Goal: Task Accomplishment & Management: Manage account settings

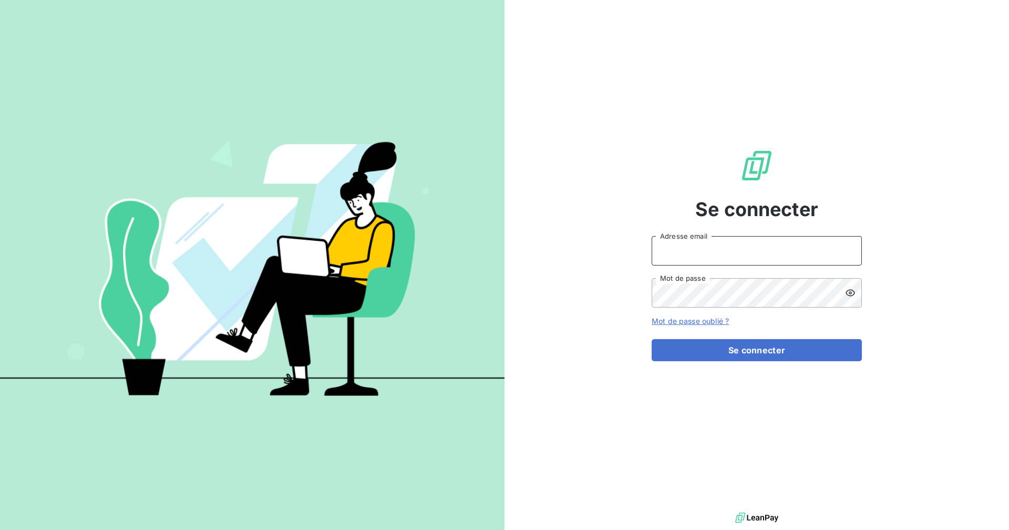
click at [677, 254] on input "Adresse email" at bounding box center [757, 250] width 210 height 29
type input "[EMAIL_ADDRESS][DOMAIN_NAME]"
click at [652, 339] on button "Se connecter" at bounding box center [757, 350] width 210 height 22
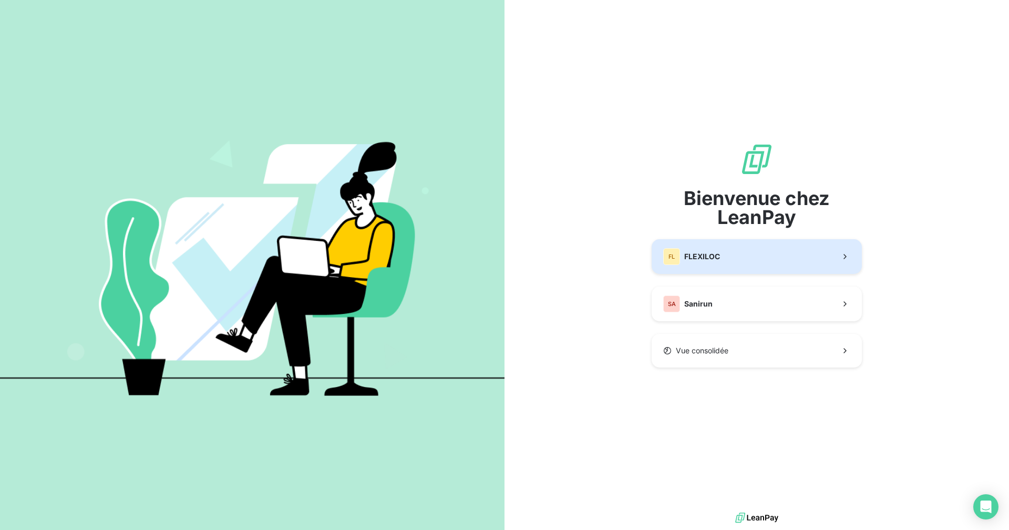
click at [698, 251] on div "FL FLEXILOC" at bounding box center [691, 256] width 57 height 17
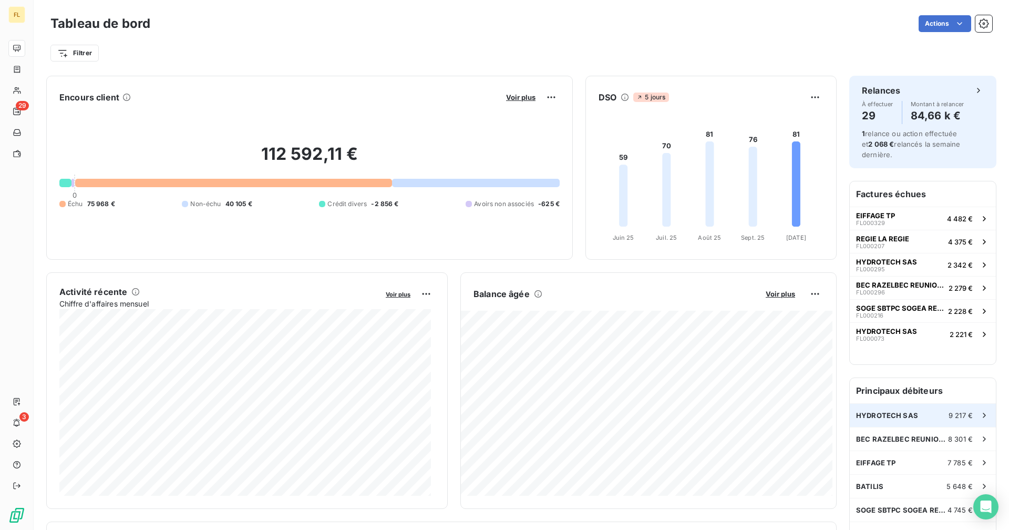
click at [912, 416] on div "HYDROTECH SAS 9 217 €" at bounding box center [923, 415] width 146 height 23
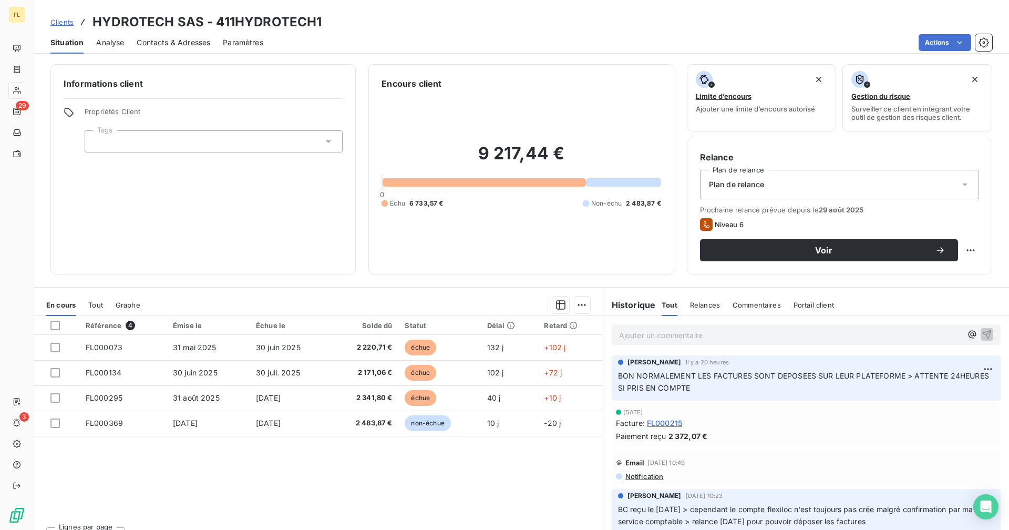
click at [689, 336] on p "Ajouter un commentaire ﻿" at bounding box center [790, 335] width 343 height 13
click at [875, 333] on p "FAUX ESPOIR > LES FACTURES REJETTE PAR LEUR PLATEFORME >" at bounding box center [790, 335] width 343 height 12
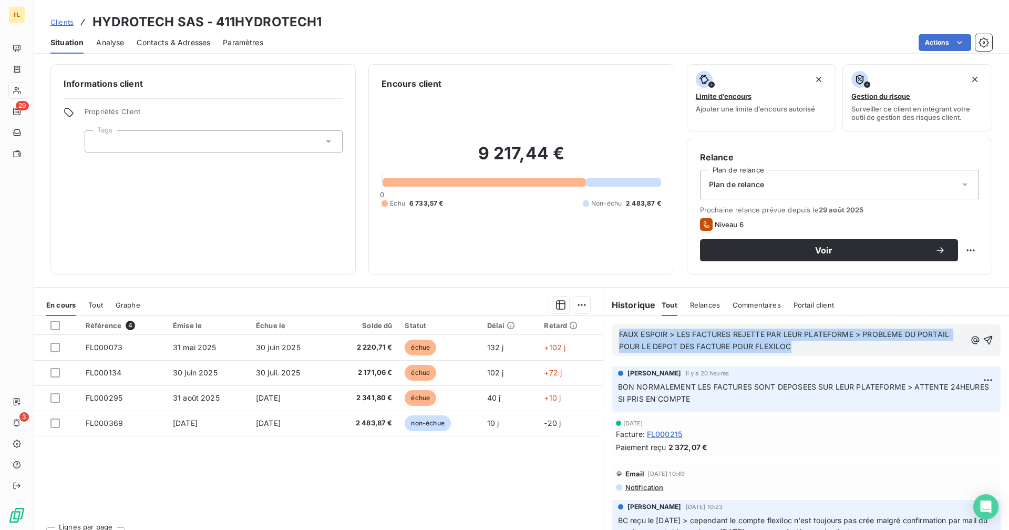
drag, startPoint x: 787, startPoint y: 347, endPoint x: 605, endPoint y: 335, distance: 182.2
click at [605, 335] on div "FAUX ESPOIR > LES FACTURES REJETTE PAR LEUR PLATEFORME > PROBLEME DU PORTAIL PO…" at bounding box center [806, 340] width 406 height 48
copy span "FAUX ESPOIR > LES FACTURES REJETTE PAR LEUR PLATEFORME > PROBLEME DU PORTAIL PO…"
click at [983, 342] on icon "button" at bounding box center [988, 340] width 11 height 11
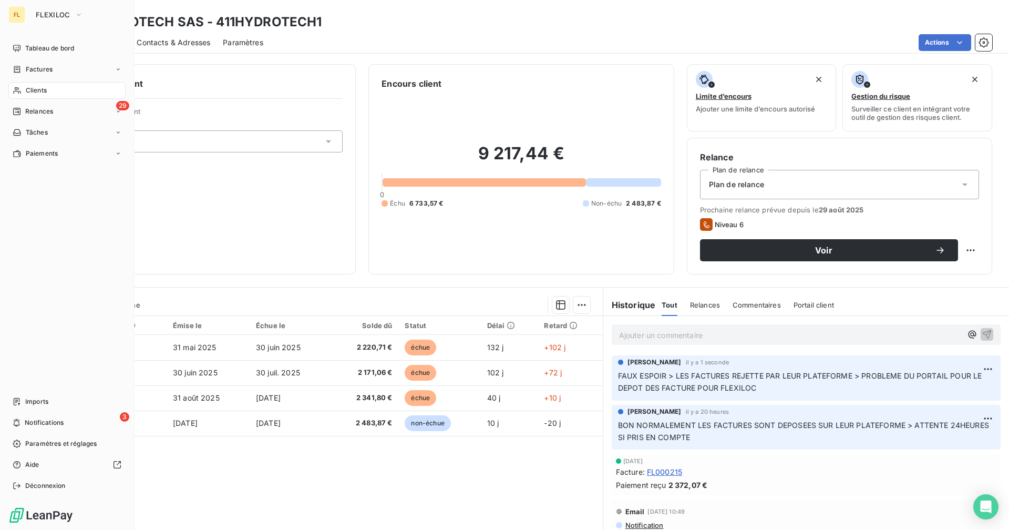
click at [48, 92] on div "Clients" at bounding box center [66, 90] width 117 height 17
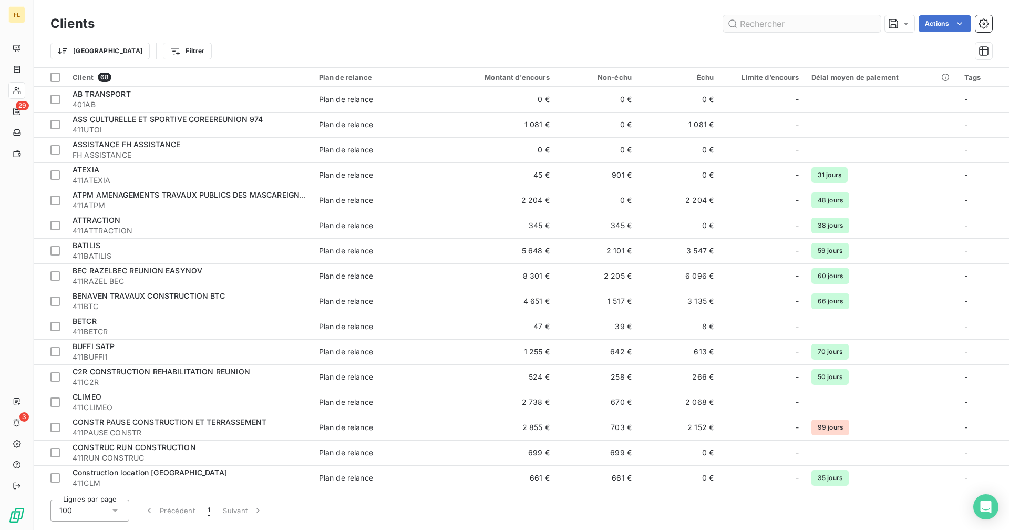
click at [761, 30] on input "text" at bounding box center [802, 23] width 158 height 17
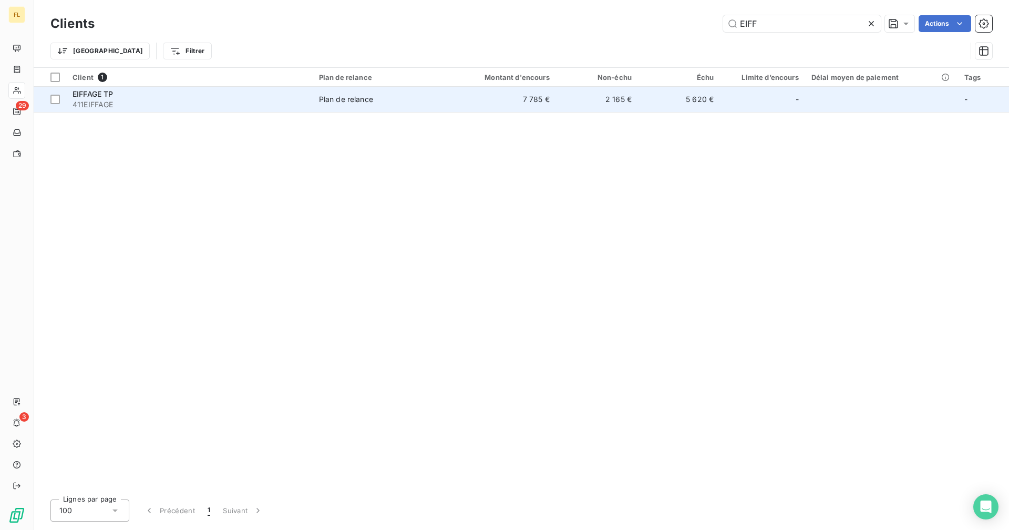
type input "EIFF"
click at [446, 98] on td "Plan de relance" at bounding box center [380, 99] width 134 height 25
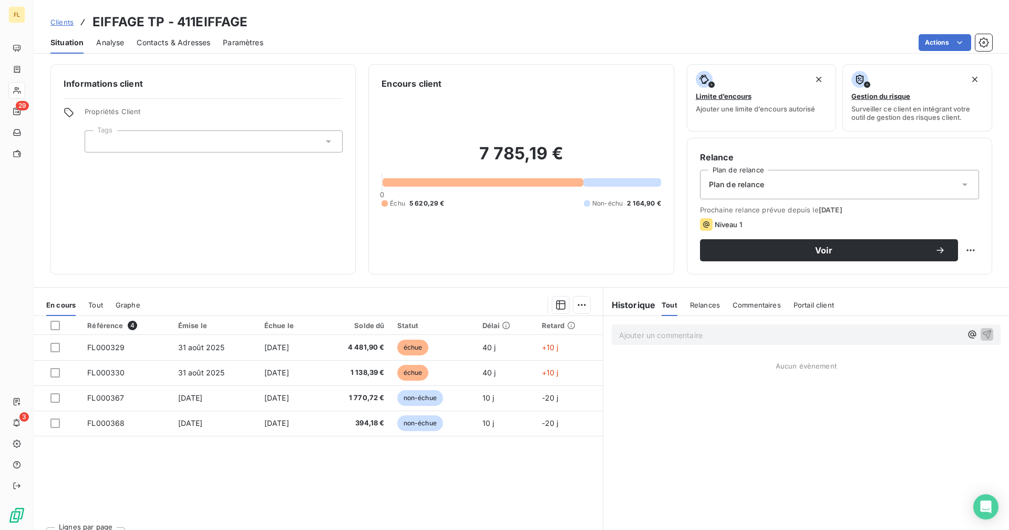
click at [666, 332] on p "Ajouter un commentaire ﻿" at bounding box center [790, 335] width 343 height 13
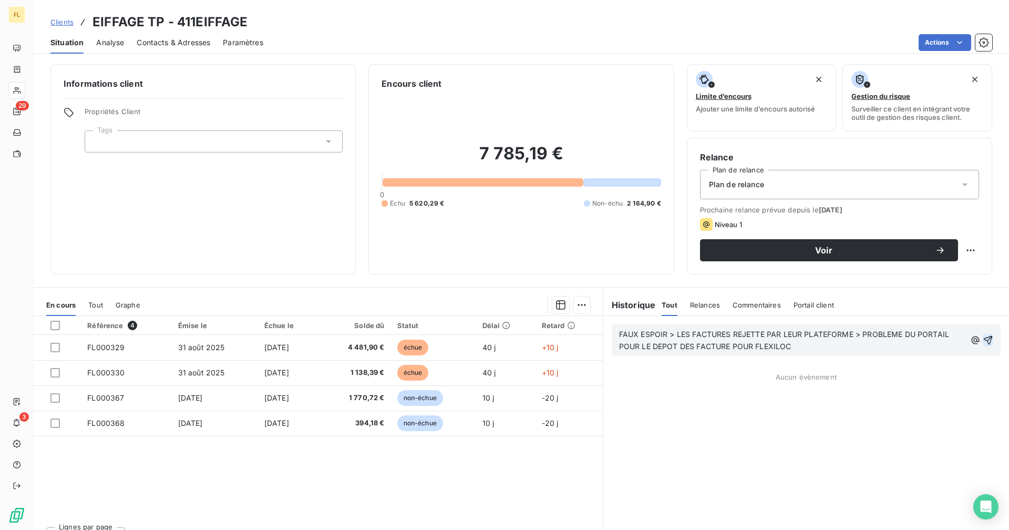
click at [984, 337] on icon "button" at bounding box center [988, 340] width 11 height 11
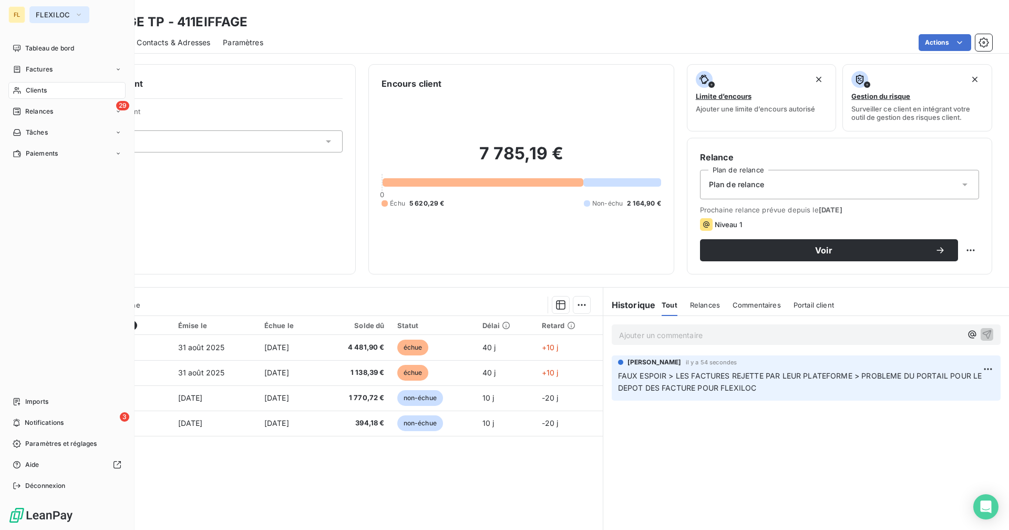
click at [52, 16] on span "FLEXILOC" at bounding box center [53, 15] width 35 height 8
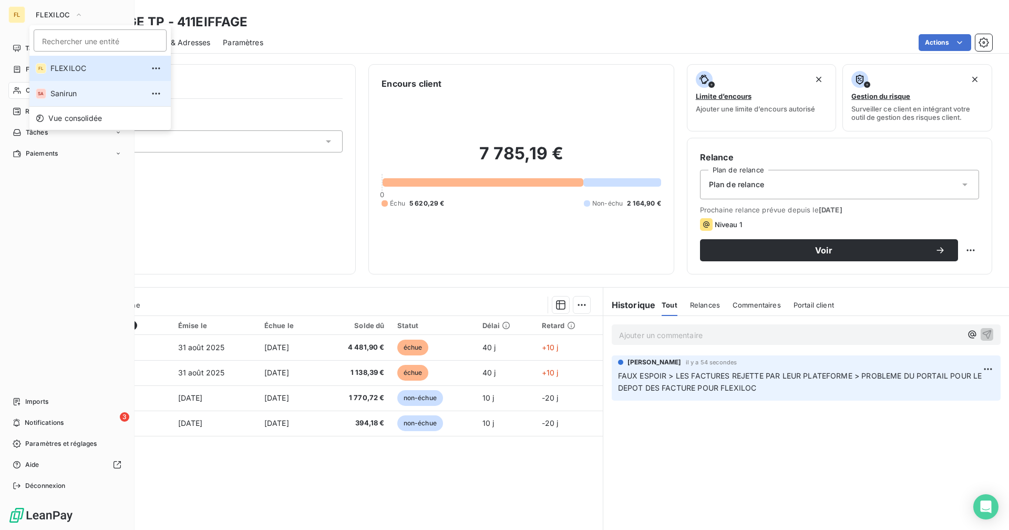
click at [71, 91] on span "Sanirun" at bounding box center [96, 93] width 93 height 11
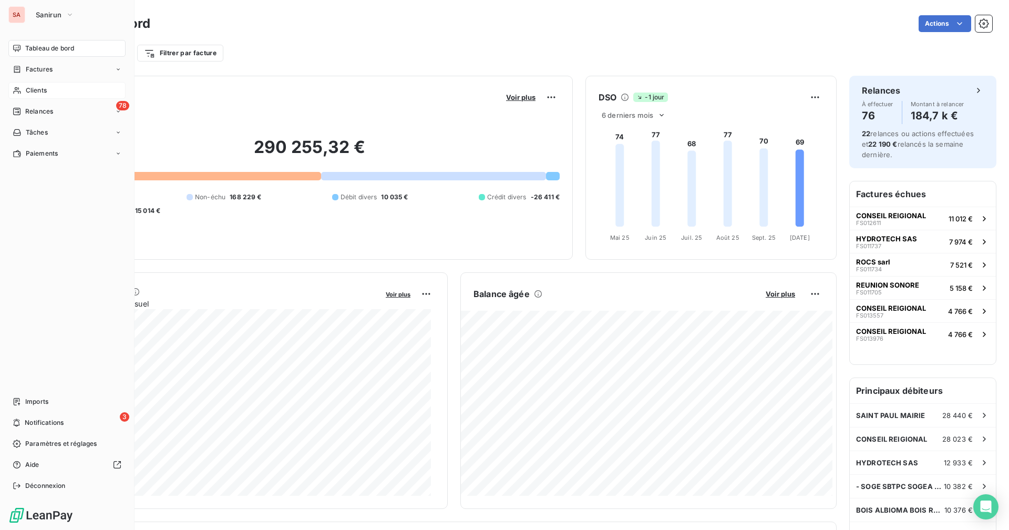
click at [55, 90] on div "Clients" at bounding box center [66, 90] width 117 height 17
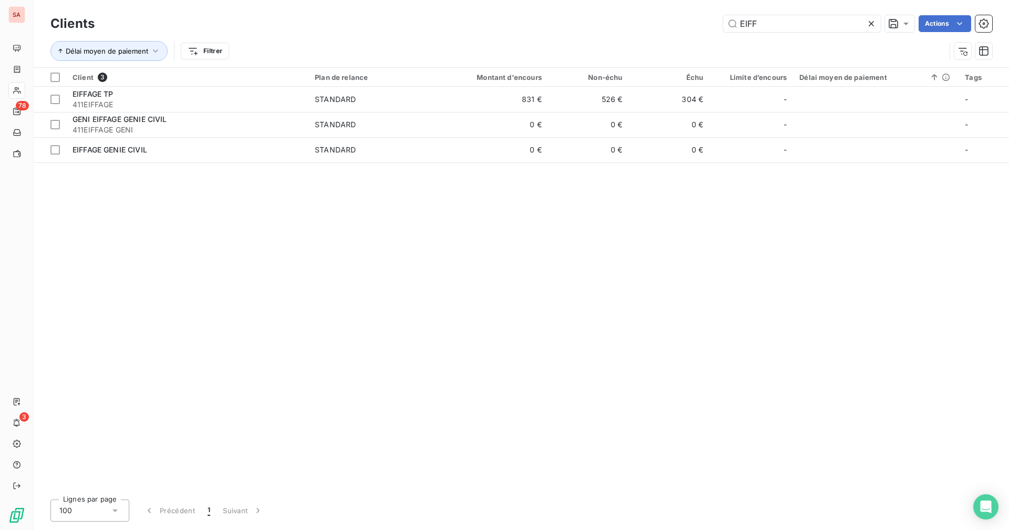
drag, startPoint x: 765, startPoint y: 23, endPoint x: 702, endPoint y: 23, distance: 63.1
click at [703, 23] on div "EIFF Actions" at bounding box center [549, 23] width 885 height 17
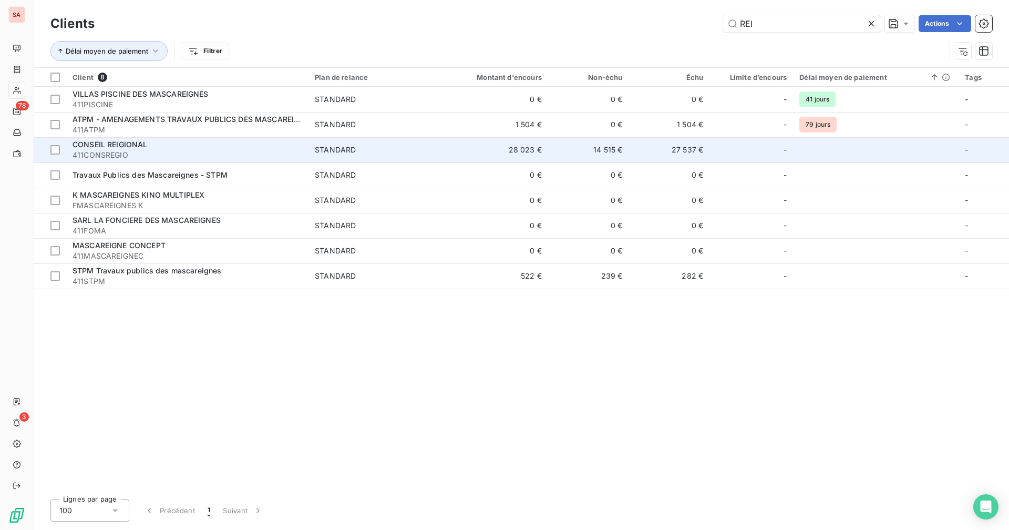
type input "REI"
click at [533, 149] on td "28 023 €" at bounding box center [494, 149] width 108 height 25
